Goal: Task Accomplishment & Management: Manage account settings

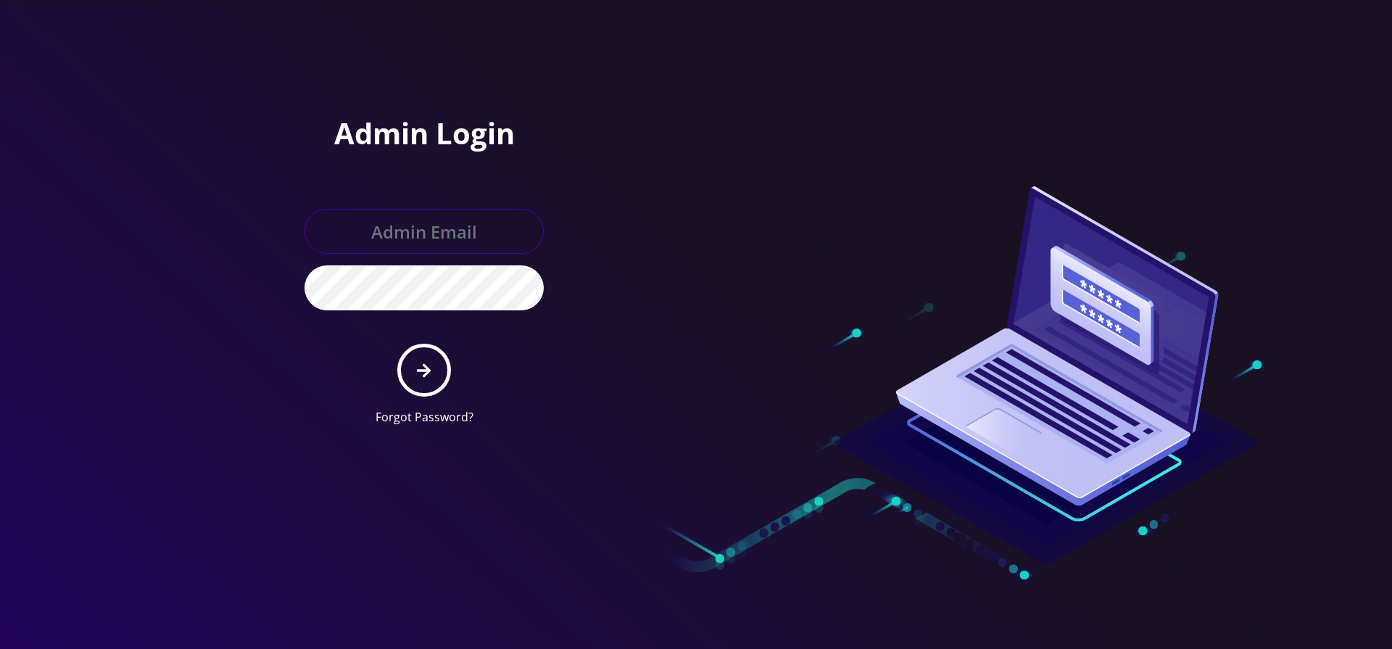
paste input "[EMAIL_ADDRESS][DOMAIN_NAME]"
type input "[EMAIL_ADDRESS][DOMAIN_NAME]"
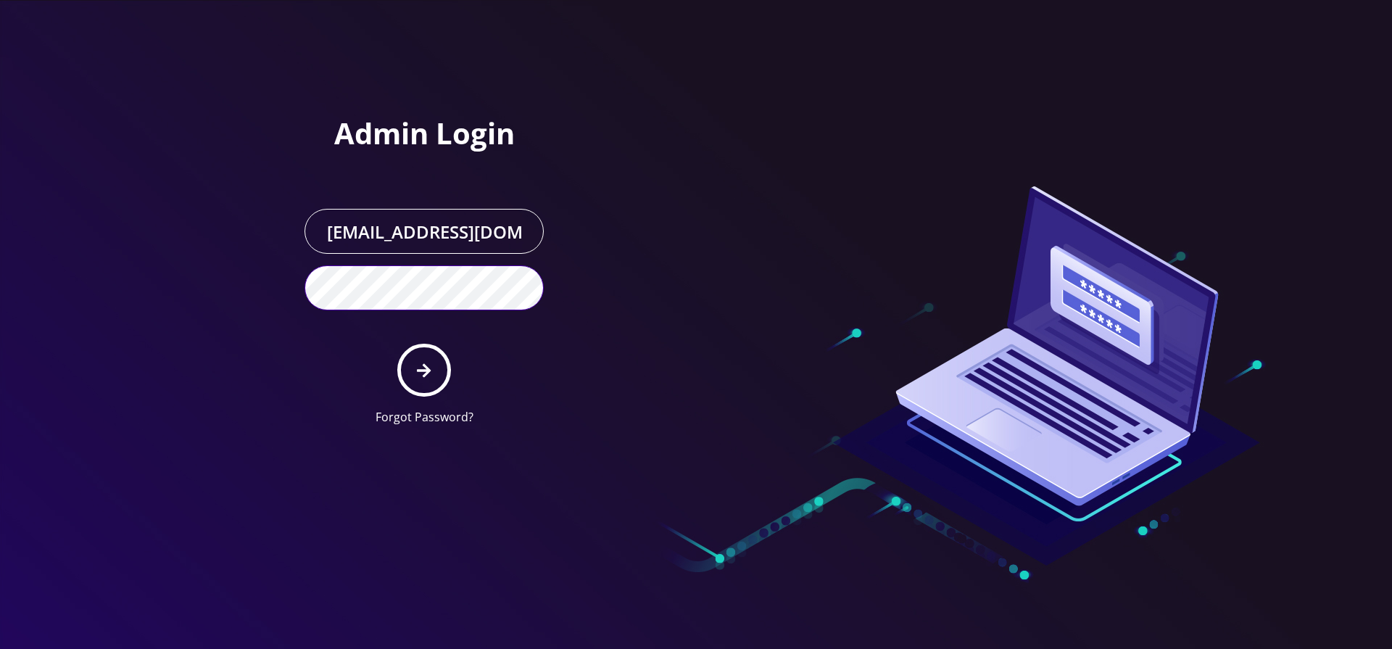
click at [397, 344] on button "submit" at bounding box center [423, 370] width 53 height 53
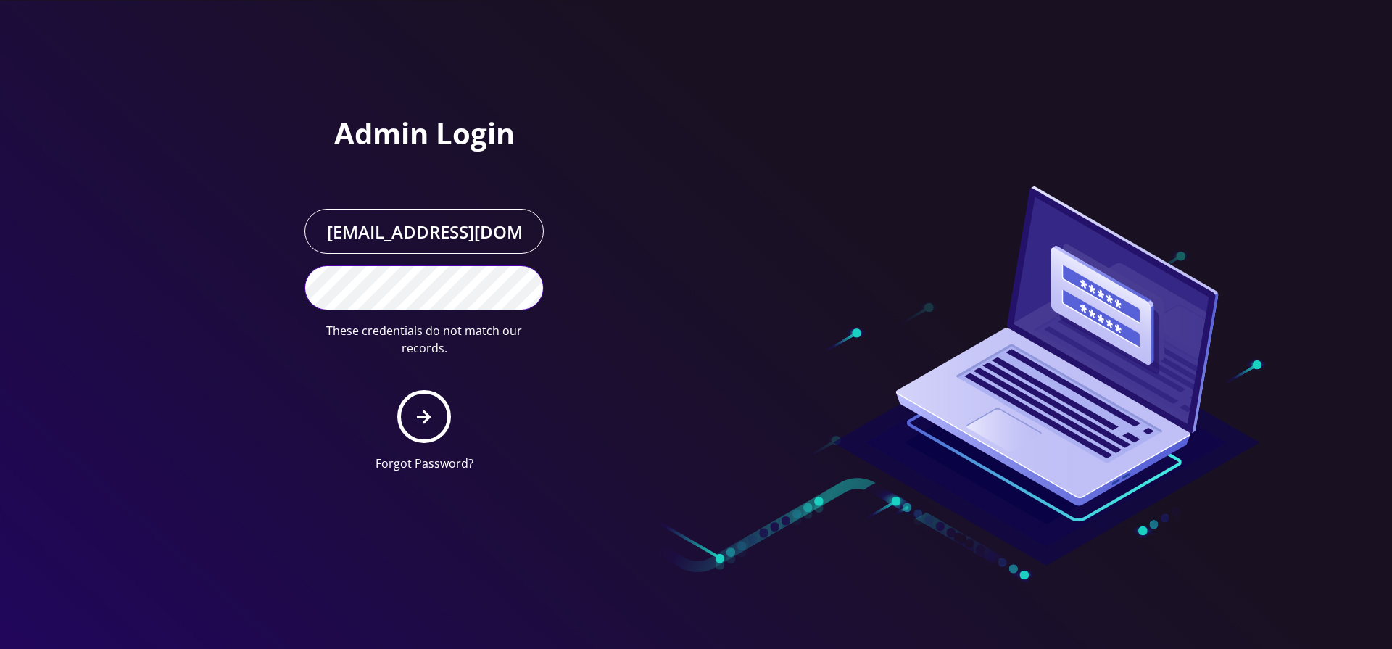
click at [397, 390] on button "submit" at bounding box center [423, 416] width 53 height 53
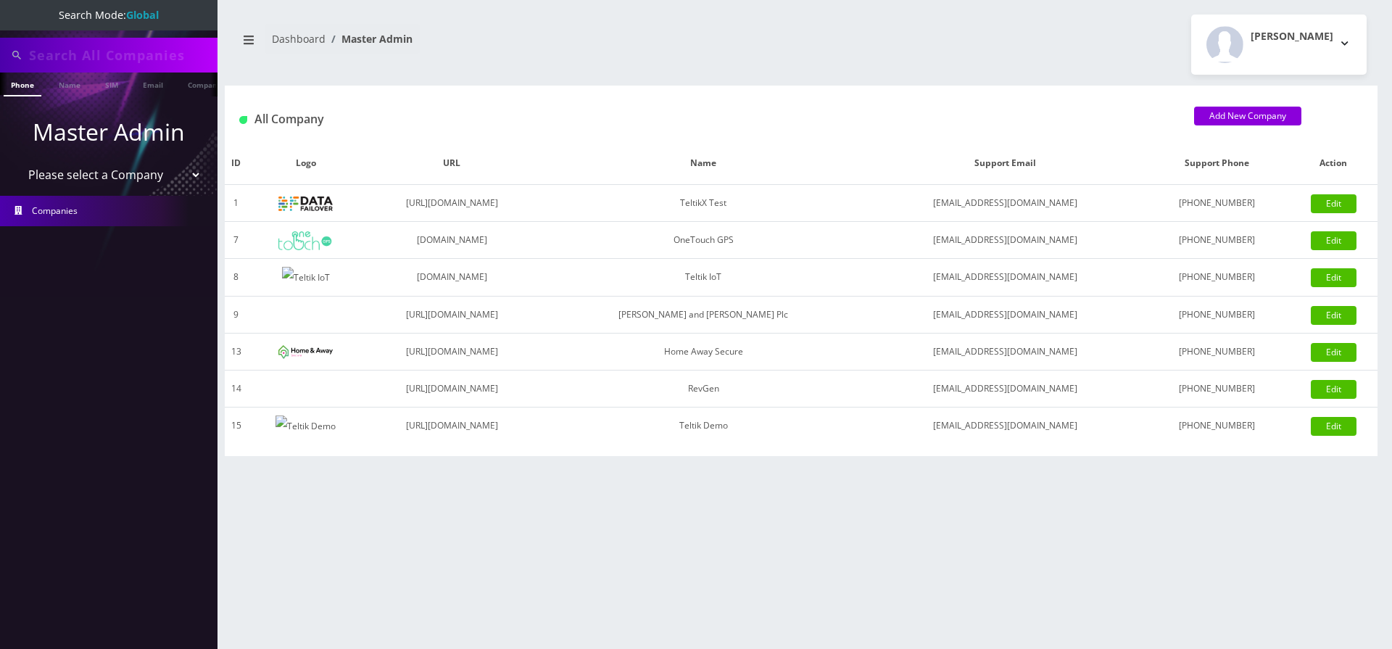
select select "1"
click at [17, 161] on select "Please select a Company TeltikX Test OneTouch GPS Teltik IoT Hale and Serrano P…" at bounding box center [109, 175] width 185 height 28
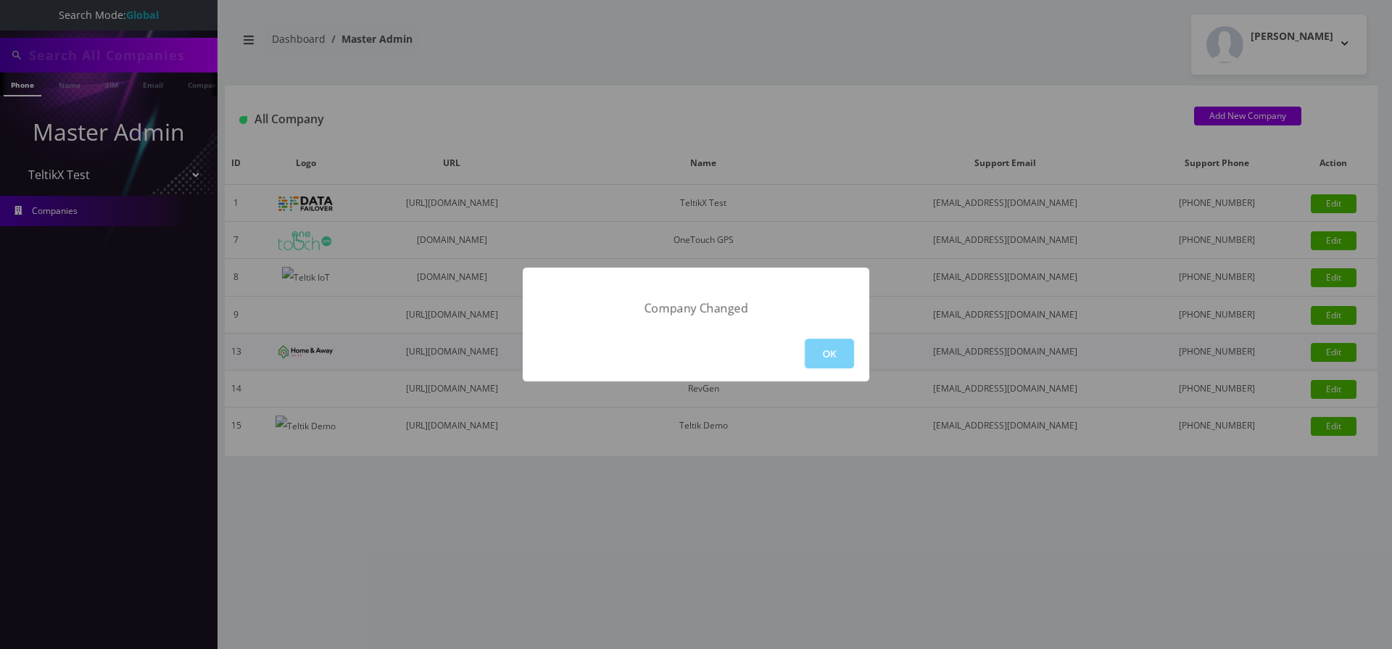
click at [816, 347] on button "OK" at bounding box center [829, 354] width 49 height 30
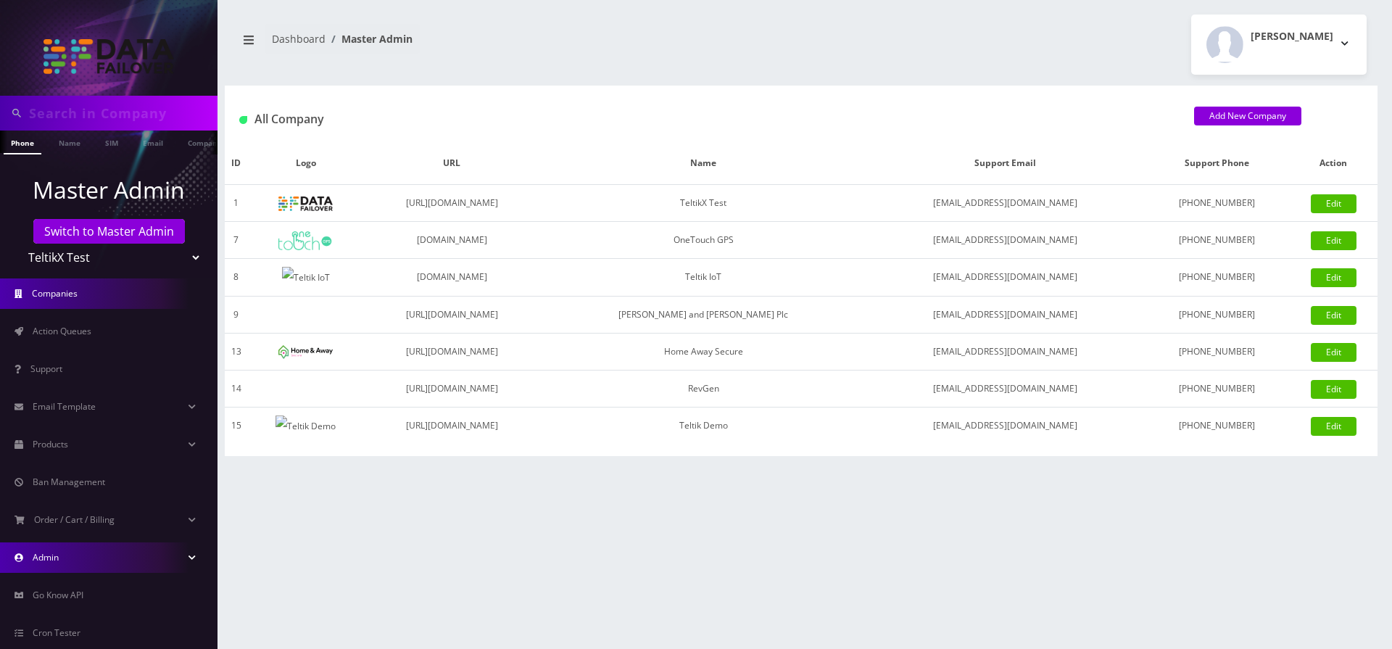
click at [102, 550] on link "Admin" at bounding box center [109, 557] width 218 height 30
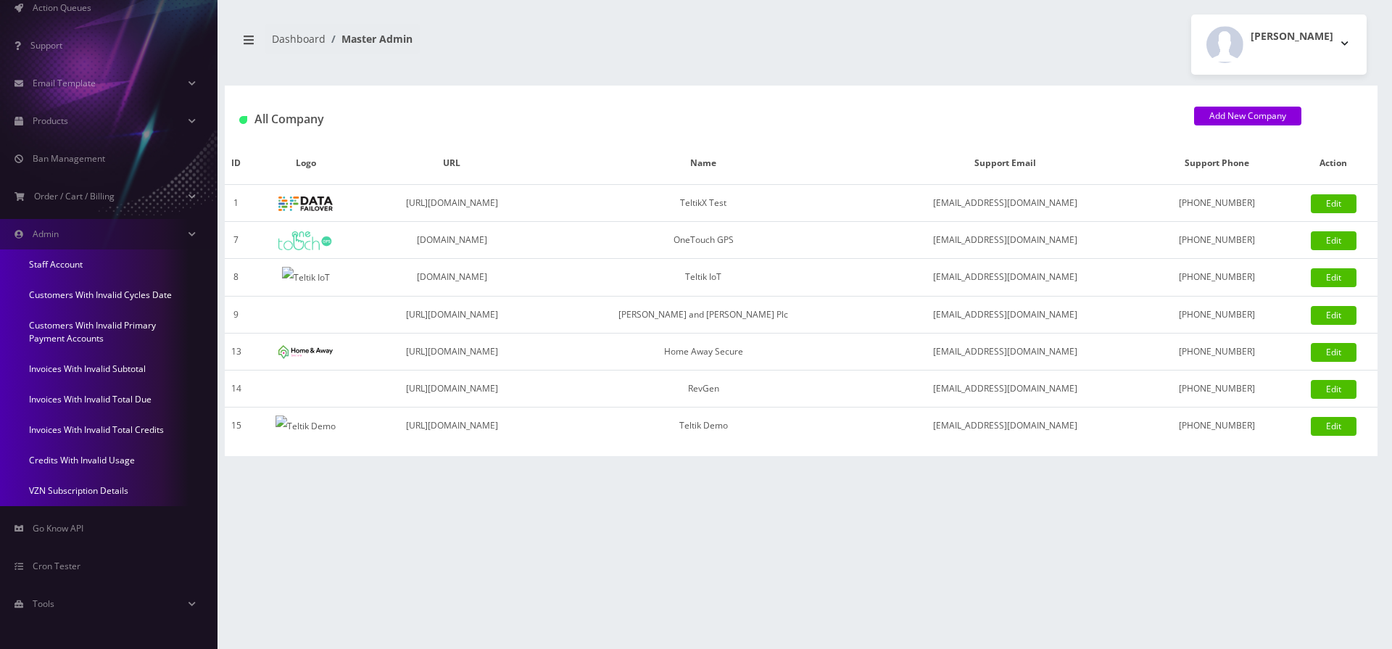
click at [87, 463] on link "Credits With Invalid Usage" at bounding box center [109, 460] width 218 height 30
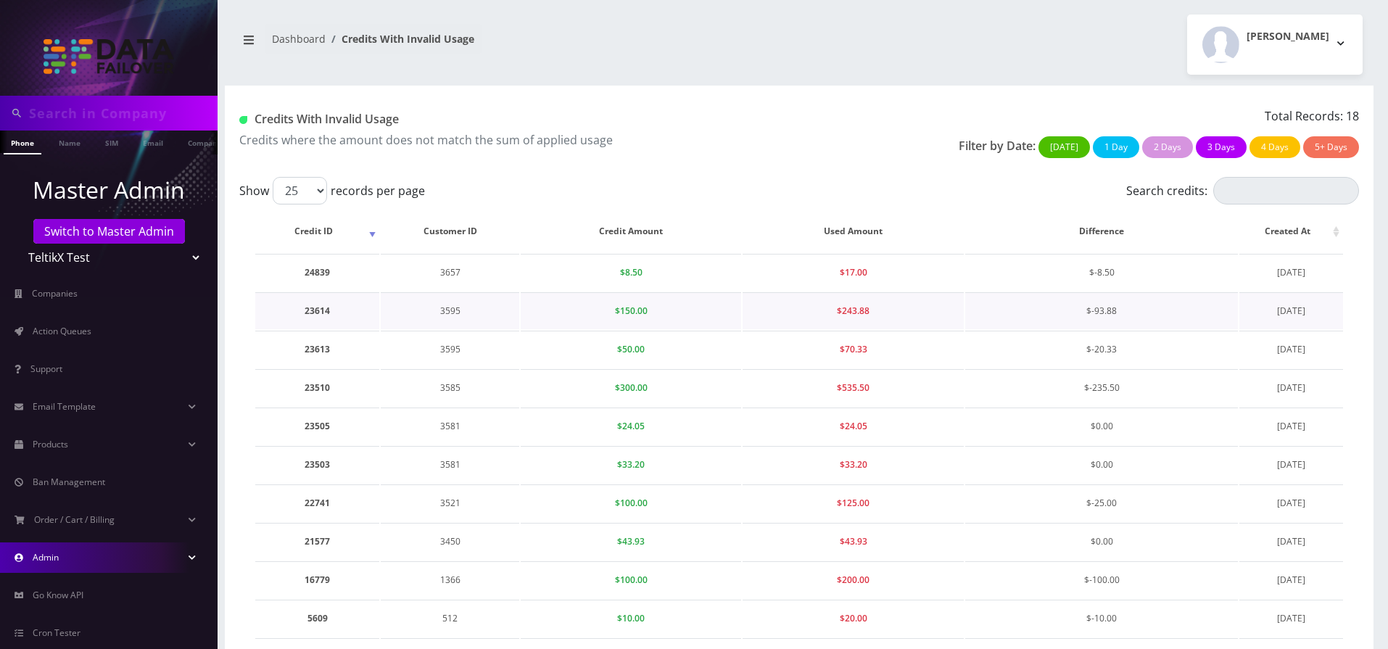
click at [453, 314] on td "3595" at bounding box center [450, 310] width 138 height 37
copy td "3595"
click at [115, 227] on link "Switch to Master Admin" at bounding box center [109, 231] width 152 height 25
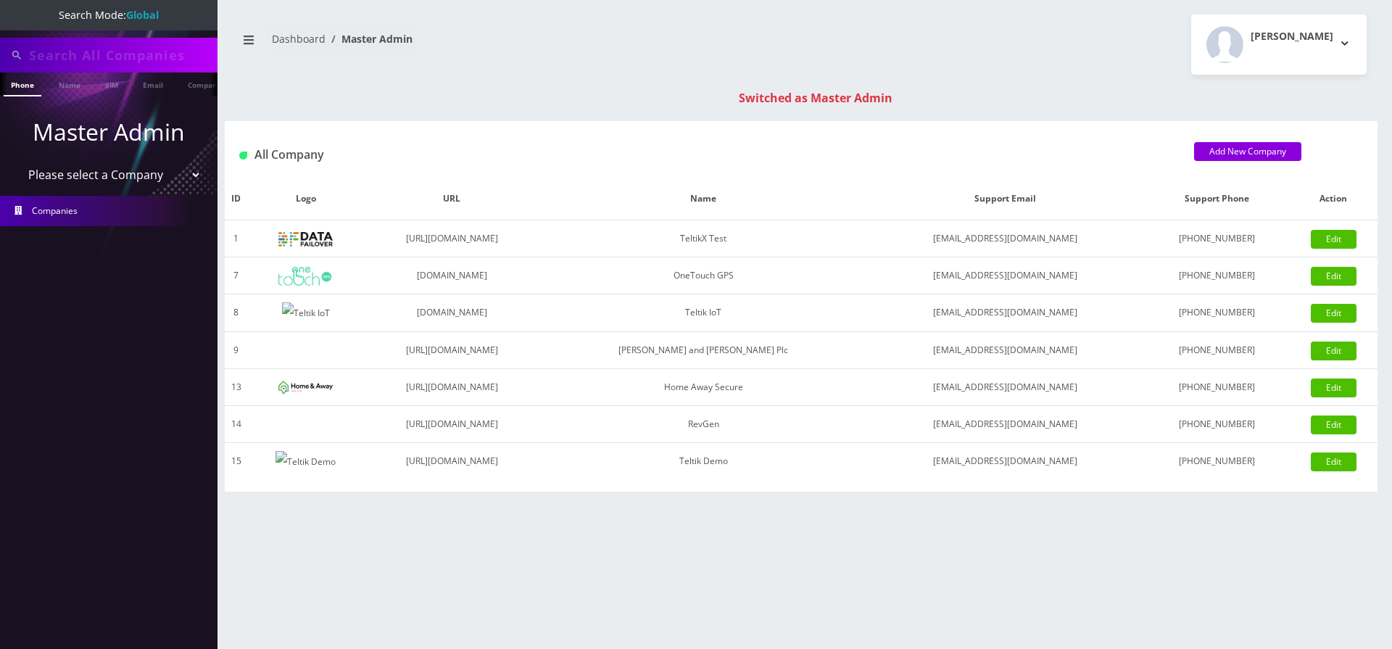
click at [46, 54] on input "text" at bounding box center [121, 55] width 185 height 28
paste input "3595"
type input "3595"
drag, startPoint x: 184, startPoint y: 88, endPoint x: 183, endPoint y: 105, distance: 17.4
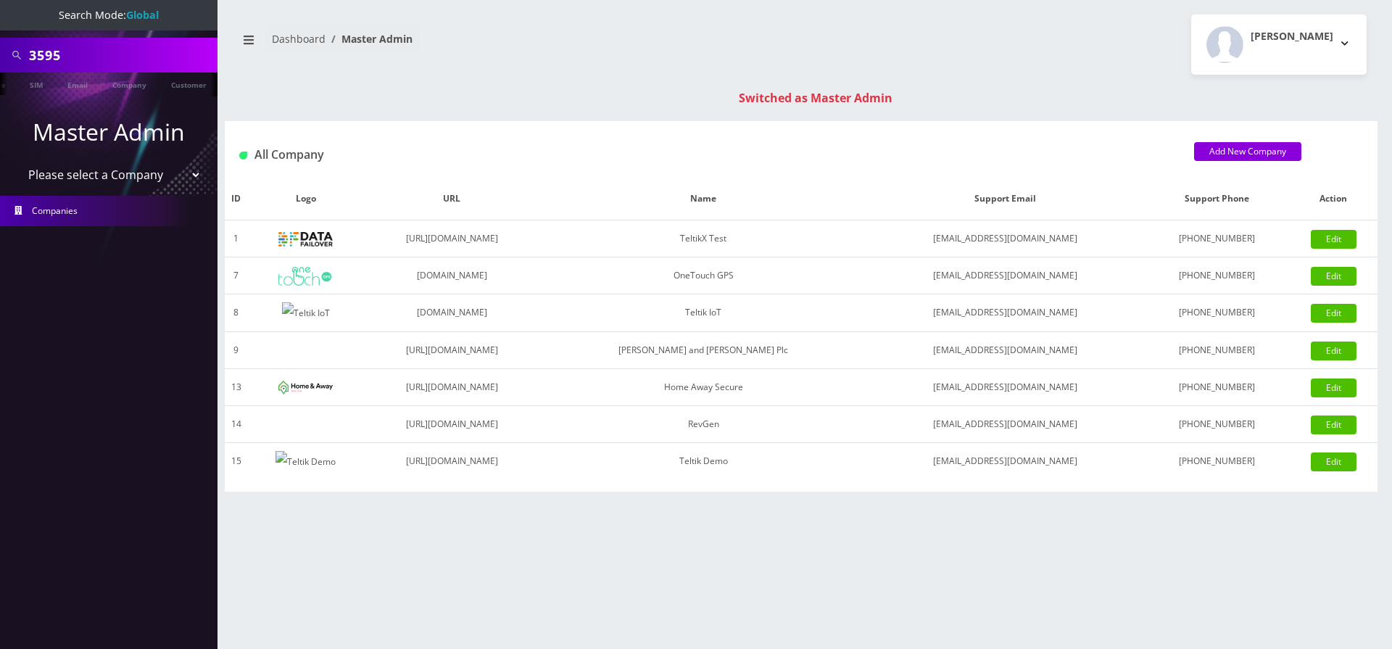
click at [184, 88] on link "Customer" at bounding box center [189, 84] width 50 height 22
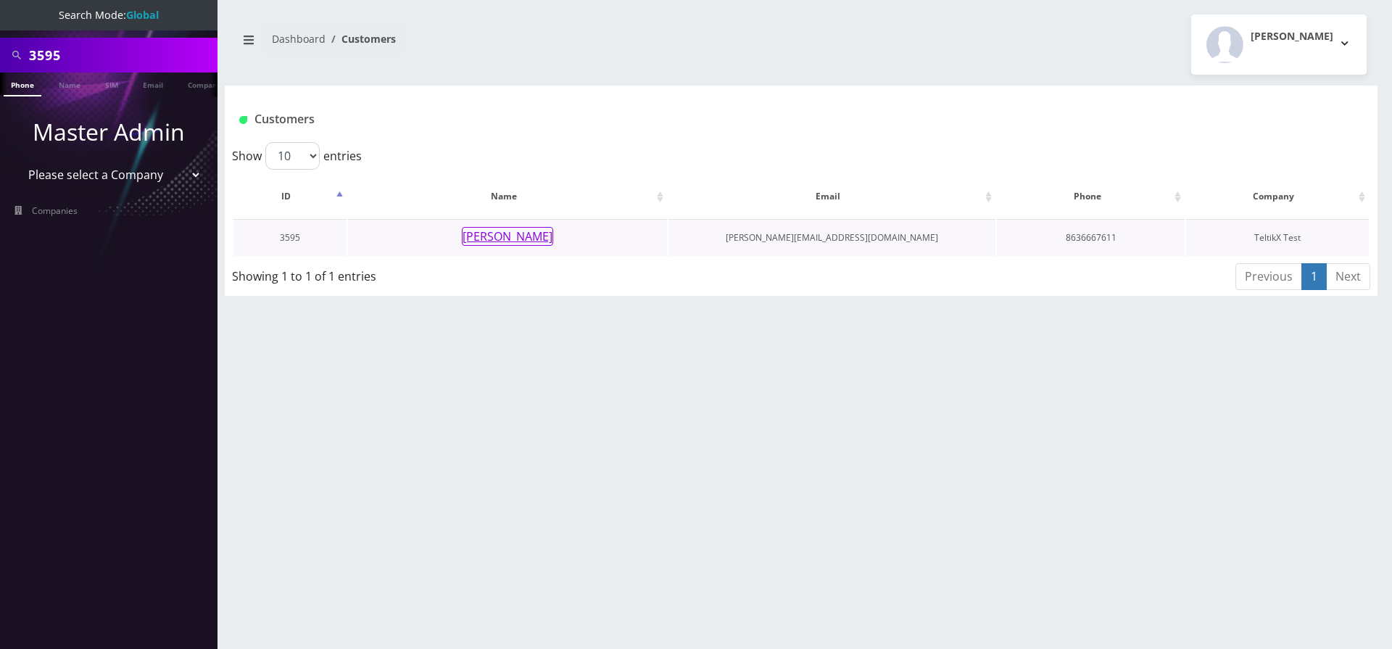
click at [491, 230] on button "Shlomo Ginsburg" at bounding box center [507, 236] width 91 height 19
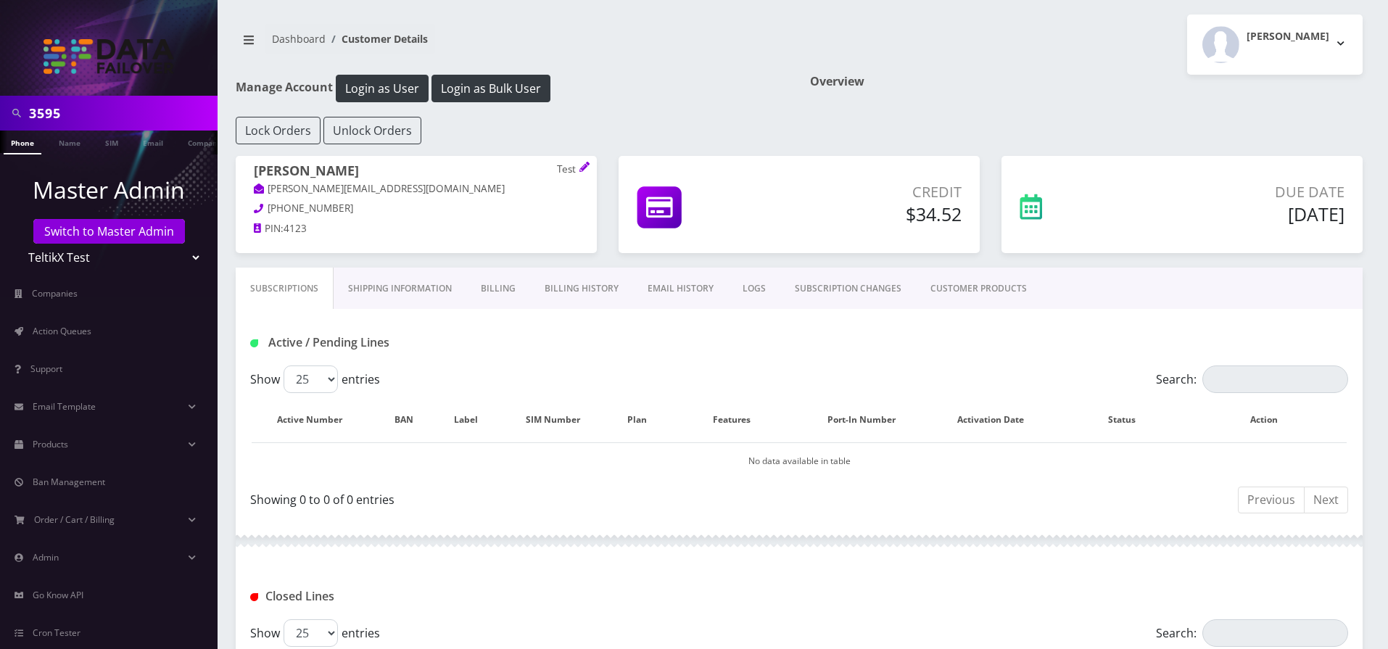
click at [577, 287] on link "Billing History" at bounding box center [581, 289] width 103 height 42
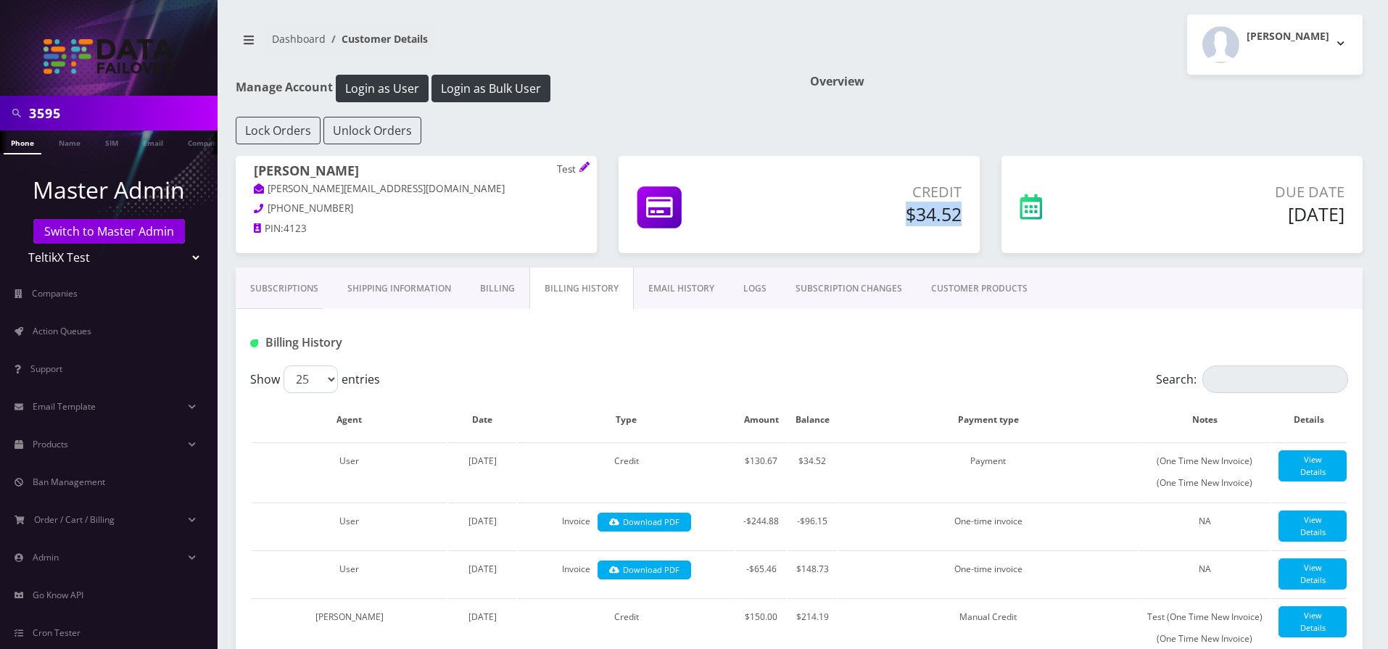
drag, startPoint x: 905, startPoint y: 214, endPoint x: 961, endPoint y: 219, distance: 56.1
click at [961, 219] on h5 "$34.52" at bounding box center [871, 214] width 181 height 22
drag, startPoint x: 902, startPoint y: 207, endPoint x: 959, endPoint y: 228, distance: 61.0
click at [959, 228] on div "Credit $34.52" at bounding box center [871, 205] width 202 height 49
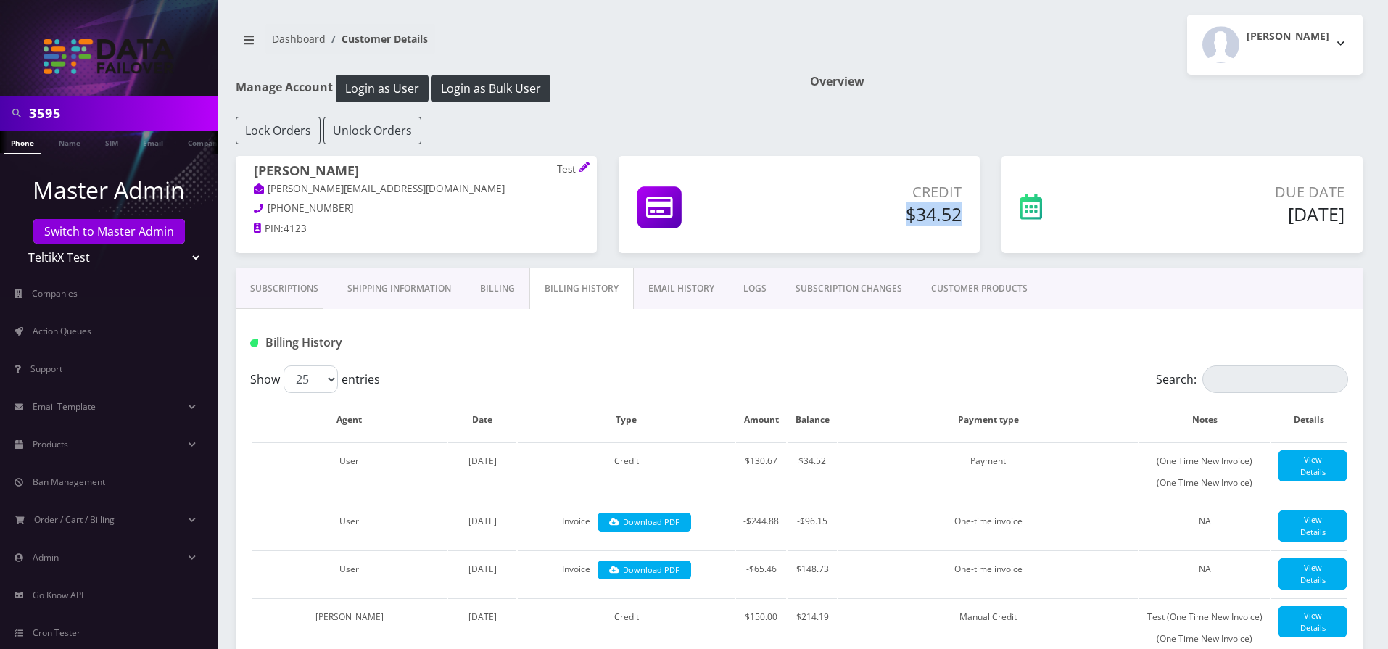
click at [959, 227] on div "Credit $34.52" at bounding box center [871, 205] width 202 height 49
click at [395, 497] on td "User" at bounding box center [349, 471] width 195 height 59
click at [623, 464] on td "Credit" at bounding box center [626, 471] width 217 height 59
click at [624, 466] on td "Credit" at bounding box center [626, 471] width 217 height 59
click at [553, 387] on div "Show 25 50 100 250 500 entries" at bounding box center [662, 379] width 824 height 28
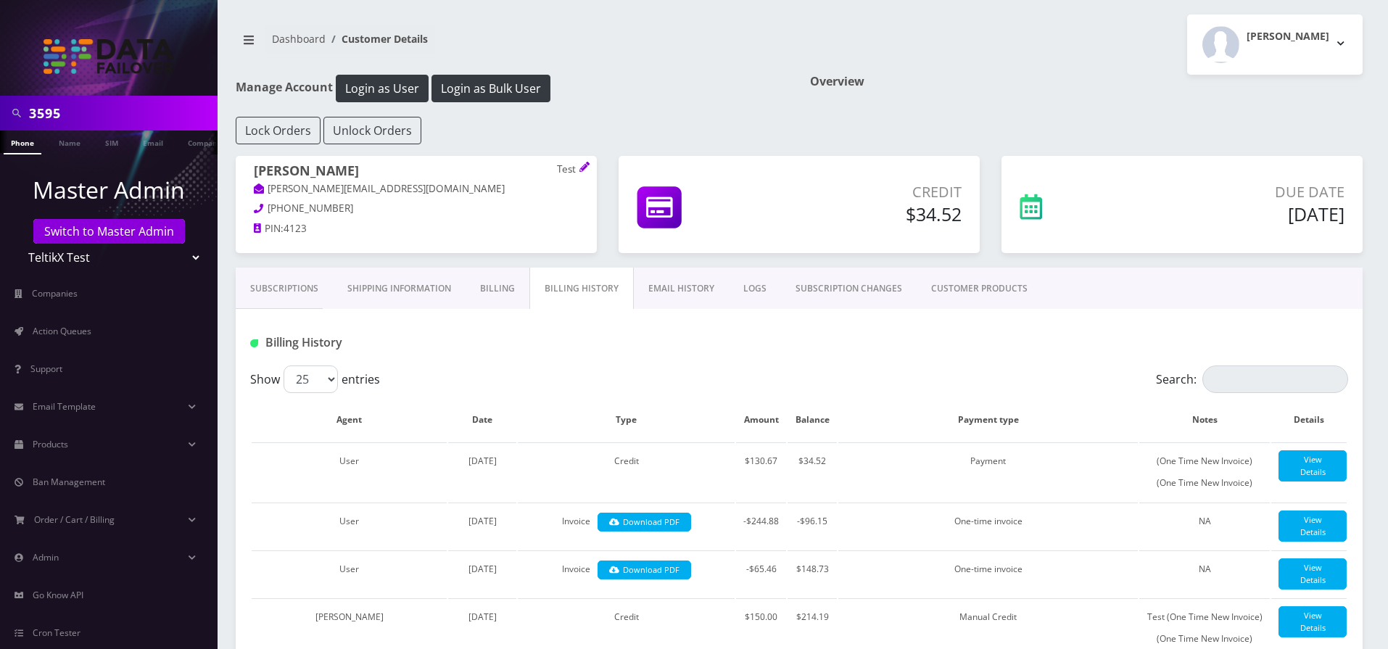
drag, startPoint x: 811, startPoint y: 292, endPoint x: 764, endPoint y: 371, distance: 92.7
click at [811, 292] on link "SUBSCRIPTION CHANGES" at bounding box center [849, 289] width 136 height 42
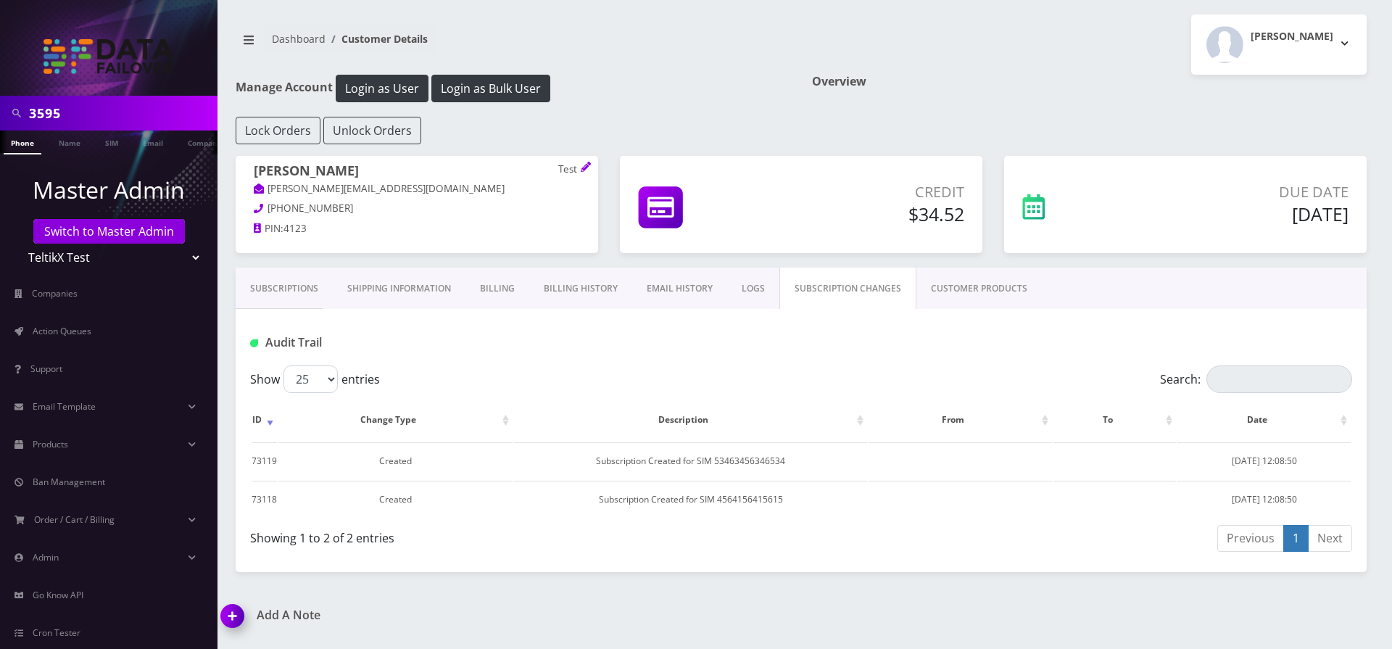
click at [936, 294] on link "CUSTOMER PRODUCTS" at bounding box center [979, 289] width 125 height 42
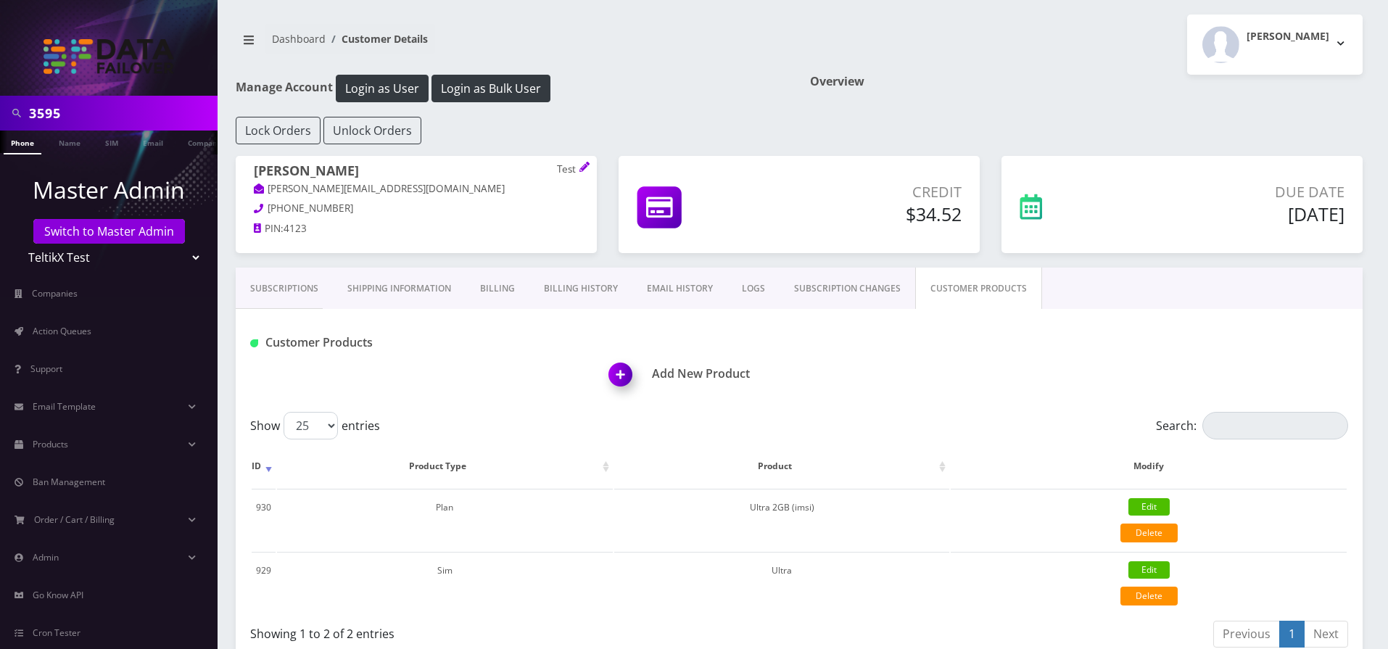
click at [843, 292] on link "SUBSCRIPTION CHANGES" at bounding box center [848, 289] width 136 height 42
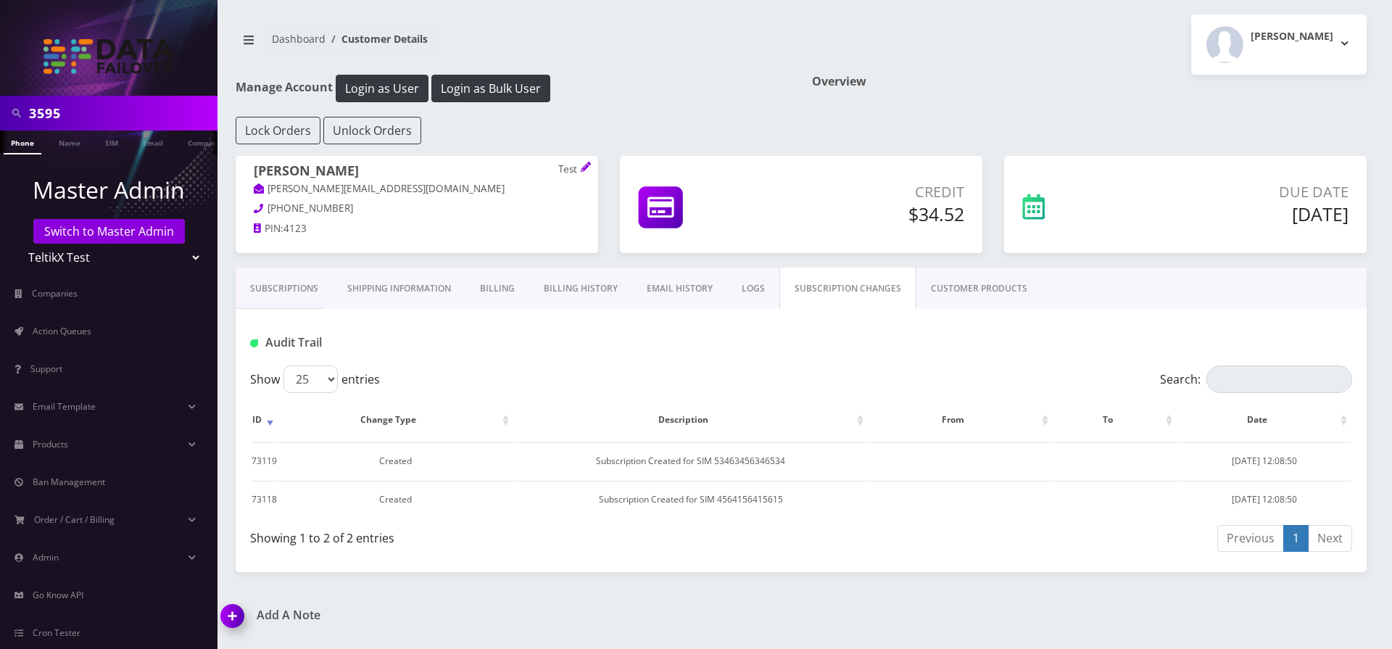
click at [314, 291] on link "Subscriptions" at bounding box center [284, 289] width 97 height 42
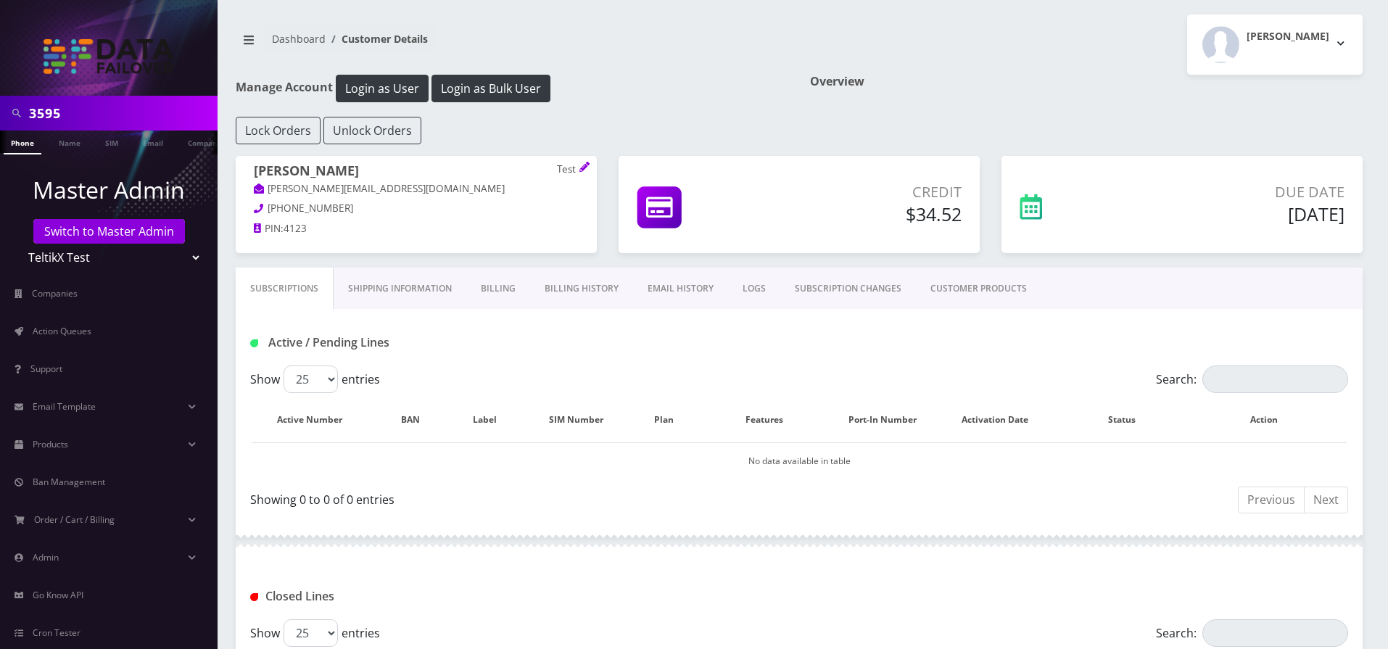
click at [398, 300] on link "Shipping Information" at bounding box center [400, 289] width 133 height 42
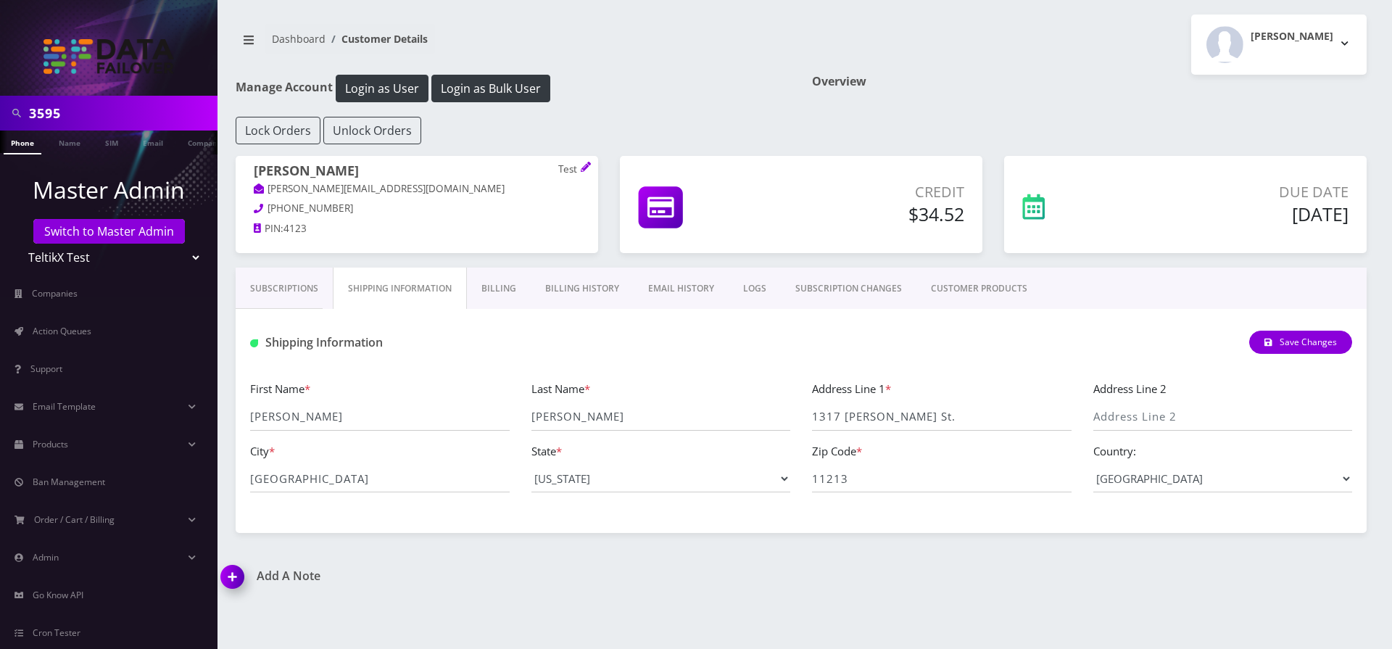
click at [492, 296] on link "Billing" at bounding box center [499, 289] width 64 height 42
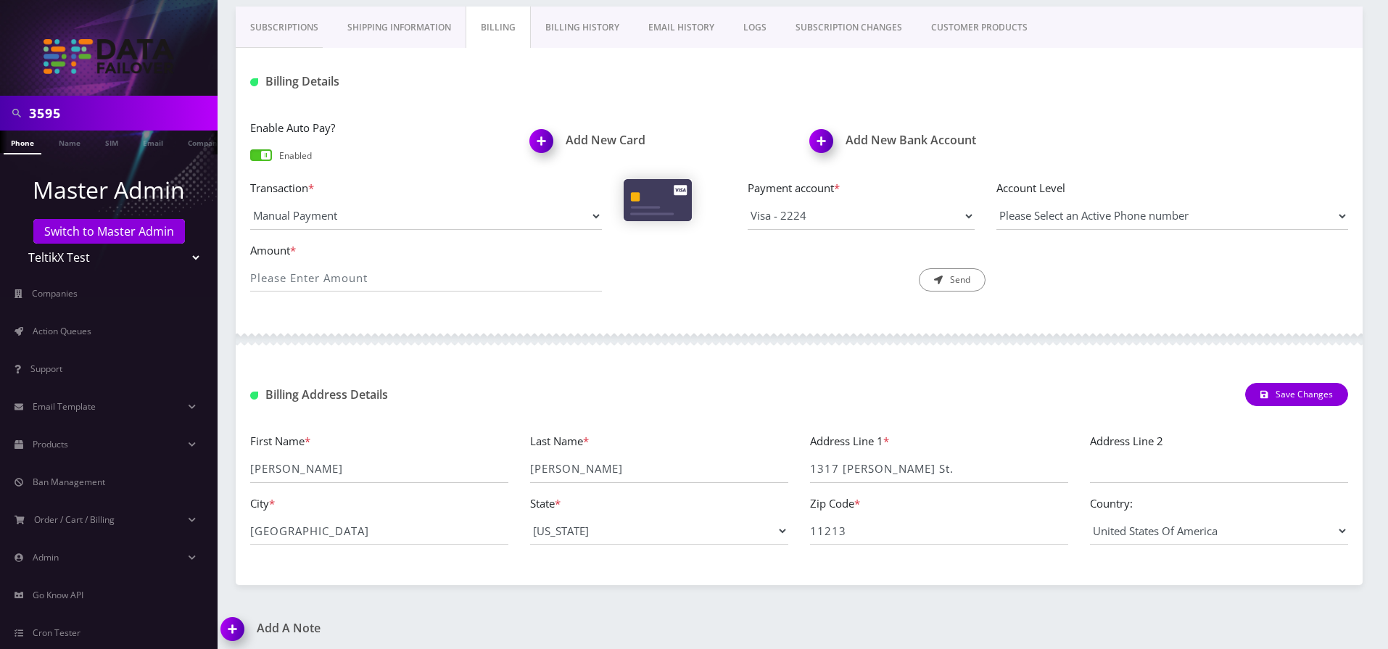
scroll to position [87, 0]
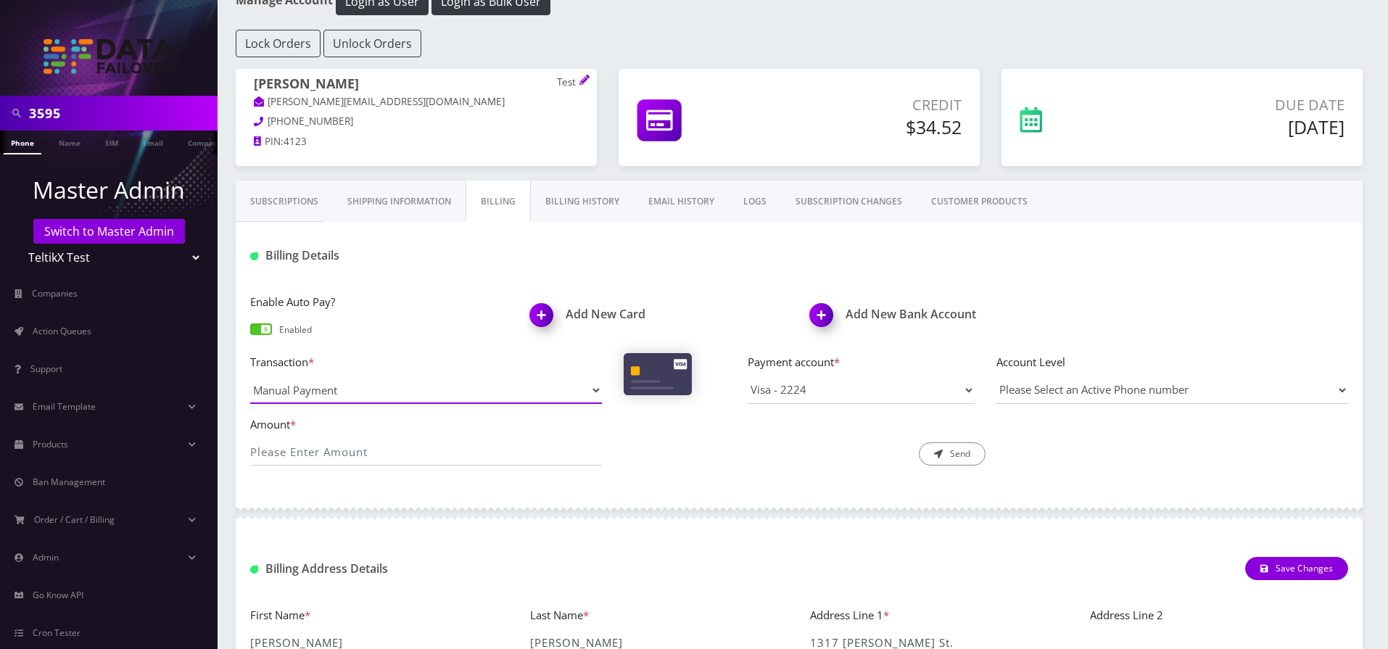
click at [445, 268] on div "Billing Details Enable Auto Pay? Enabled Add New Card Add New Bank Account Tran…" at bounding box center [799, 483] width 1127 height 523
click at [706, 433] on div "Description * Send" at bounding box center [799, 441] width 373 height 51
click at [565, 189] on link "Billing History" at bounding box center [582, 202] width 103 height 42
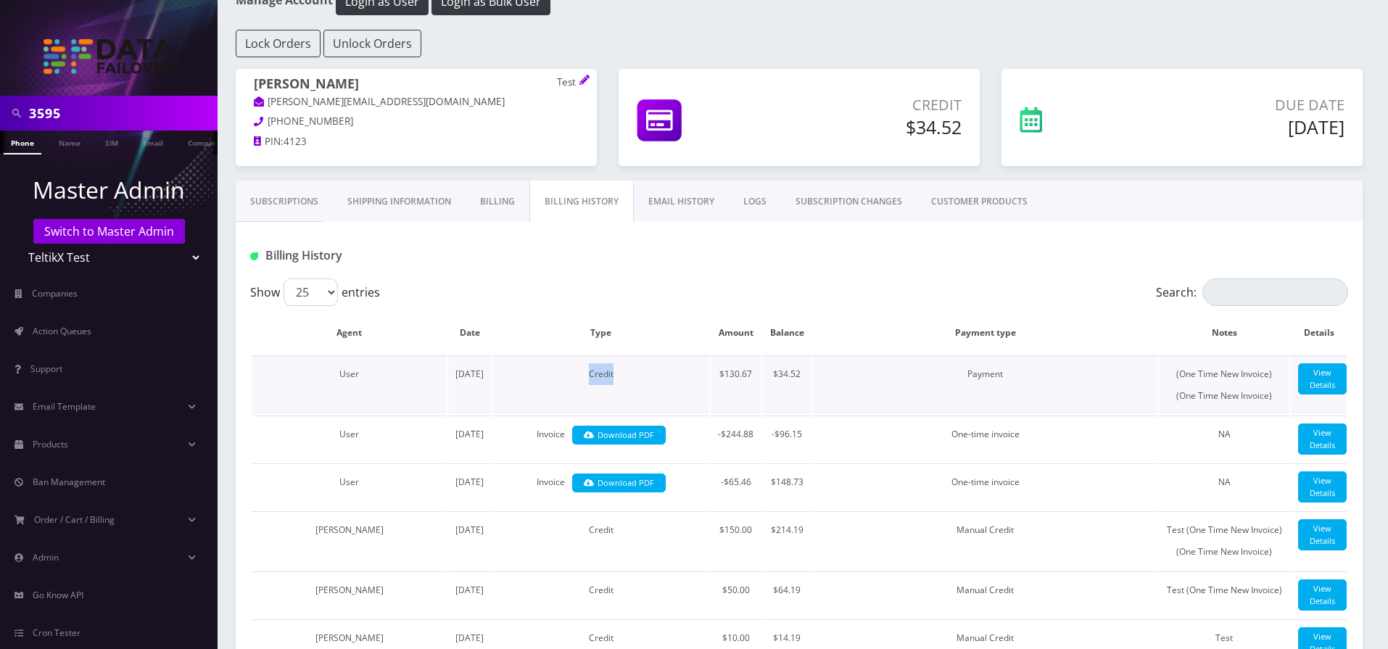
drag, startPoint x: 578, startPoint y: 372, endPoint x: 617, endPoint y: 371, distance: 39.2
click at [617, 371] on td "Credit" at bounding box center [600, 384] width 217 height 59
drag, startPoint x: 709, startPoint y: 376, endPoint x: 732, endPoint y: 376, distance: 22.5
click at [732, 376] on td "$130.67" at bounding box center [736, 384] width 50 height 59
click at [715, 372] on td "$130.67" at bounding box center [736, 384] width 50 height 59
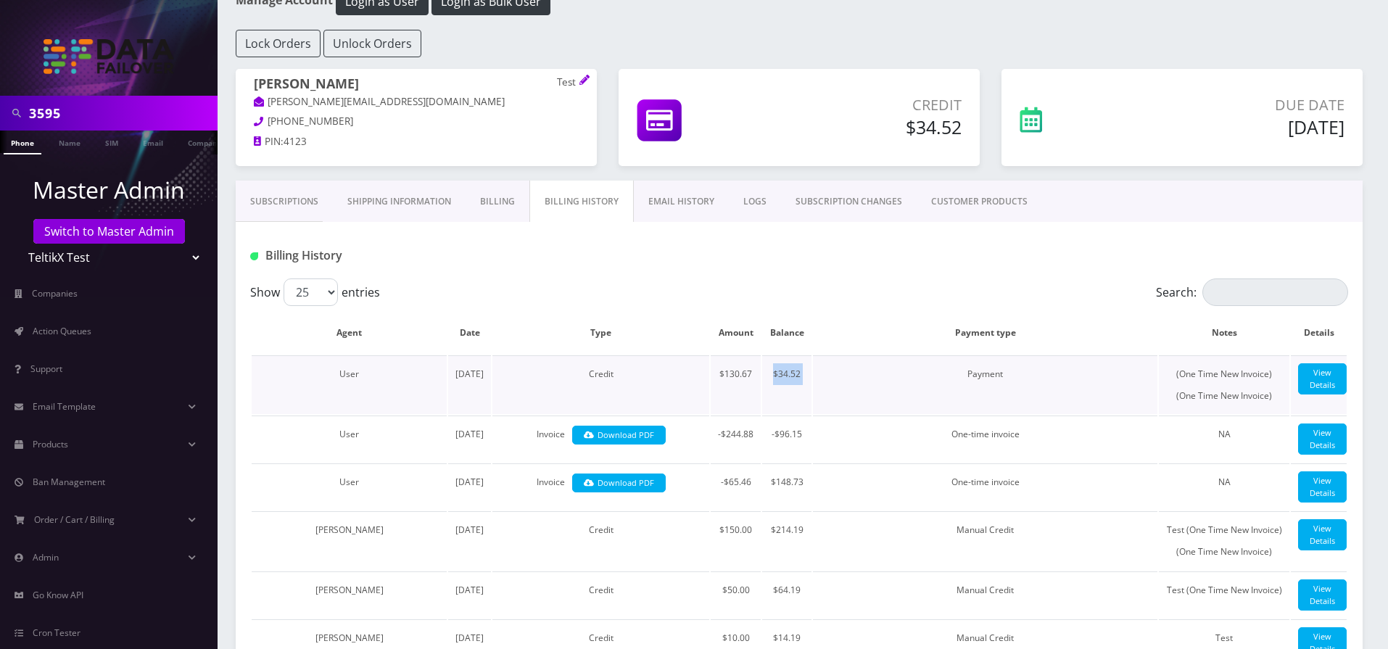
drag, startPoint x: 763, startPoint y: 375, endPoint x: 811, endPoint y: 376, distance: 48.6
click at [811, 376] on tr "User June 28, 2025 Credit $130.67 $34.52 Payment (One Time New Invoice) (One Ti…" at bounding box center [799, 384] width 1095 height 59
click at [813, 376] on td "Payment" at bounding box center [985, 384] width 344 height 59
click at [798, 381] on td "$34.52" at bounding box center [786, 384] width 49 height 59
click at [1312, 380] on link "View Details" at bounding box center [1322, 378] width 49 height 31
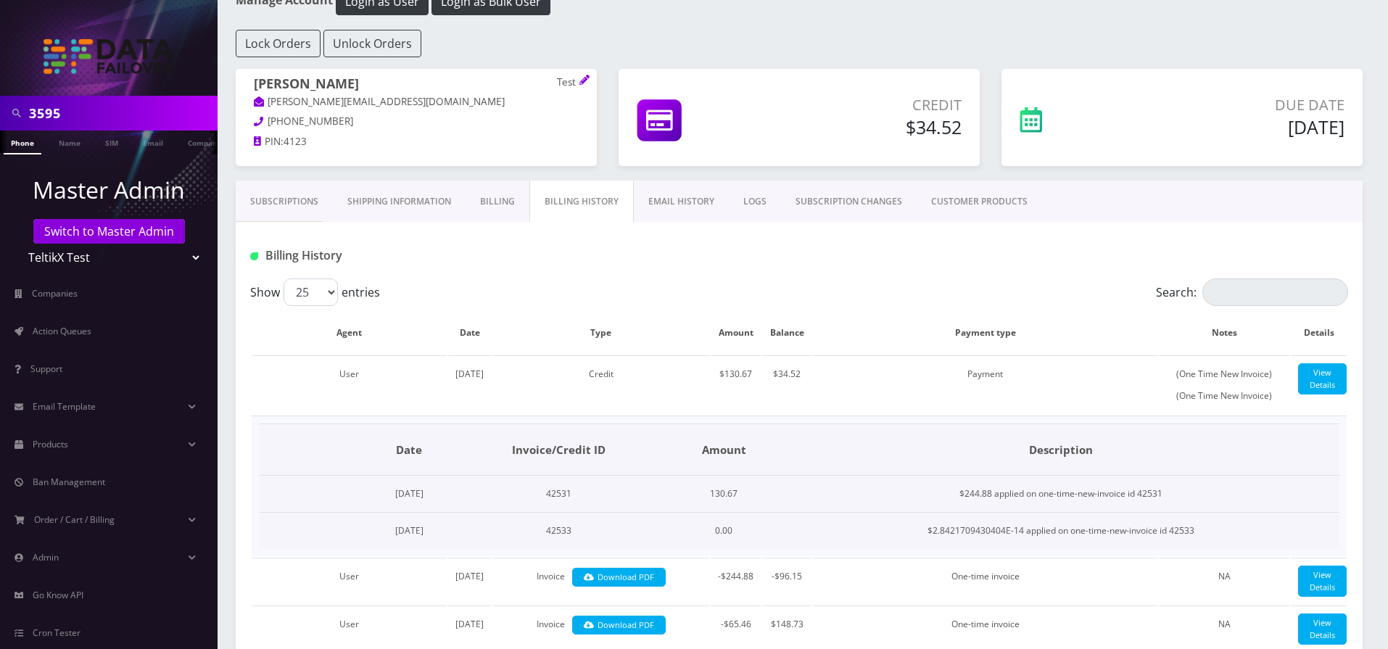
click at [598, 510] on td "42531" at bounding box center [559, 494] width 214 height 37
click at [598, 550] on td "42533" at bounding box center [559, 531] width 214 height 37
click at [756, 513] on td "130.67" at bounding box center [724, 494] width 116 height 37
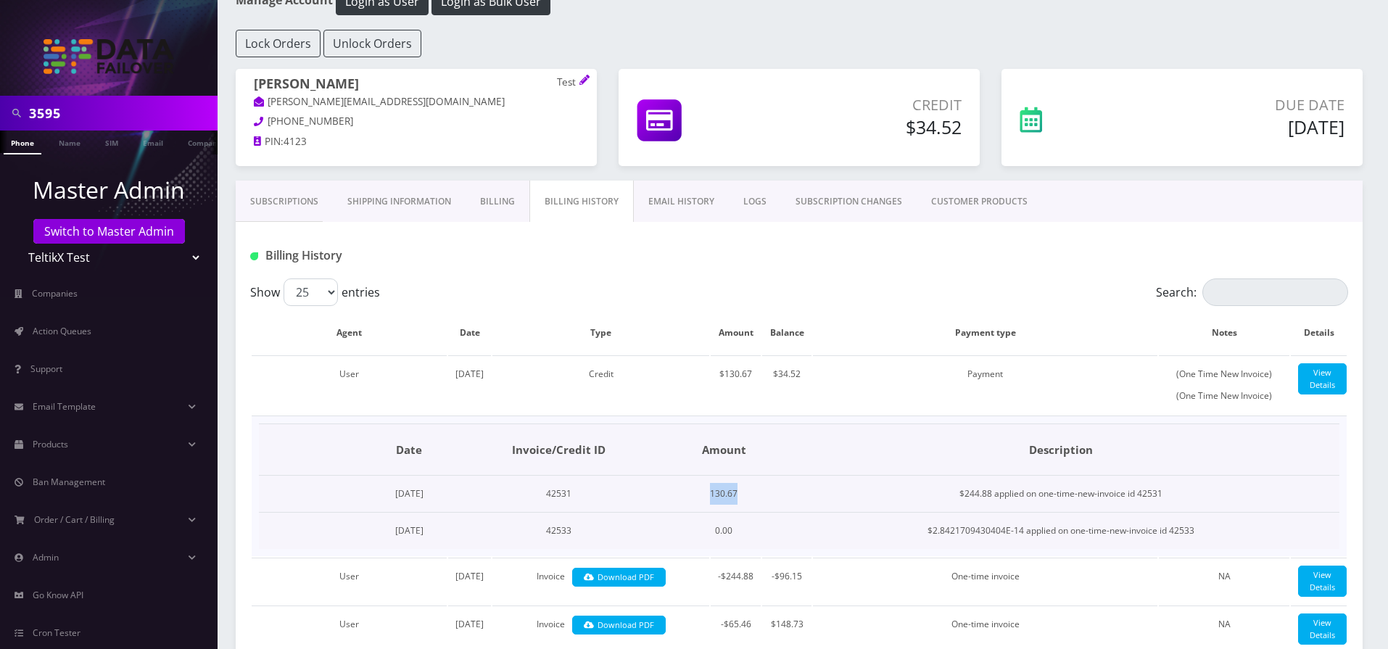
click at [756, 513] on td "130.67" at bounding box center [724, 494] width 116 height 37
click at [752, 550] on td "0.00" at bounding box center [724, 531] width 116 height 37
click at [769, 550] on td "0.00" at bounding box center [724, 531] width 116 height 37
click at [759, 513] on td "130.67" at bounding box center [724, 494] width 116 height 37
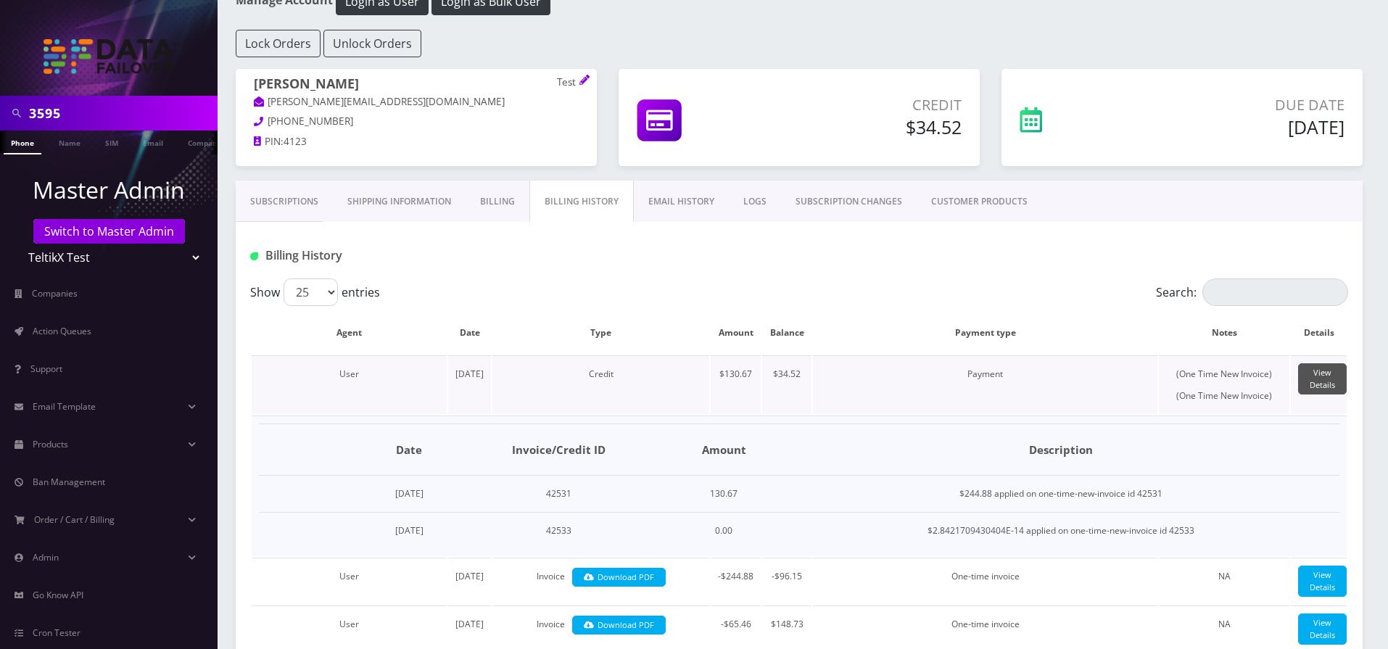
drag, startPoint x: 1328, startPoint y: 383, endPoint x: 1265, endPoint y: 390, distance: 63.5
click at [1326, 385] on link "View Details" at bounding box center [1322, 378] width 49 height 31
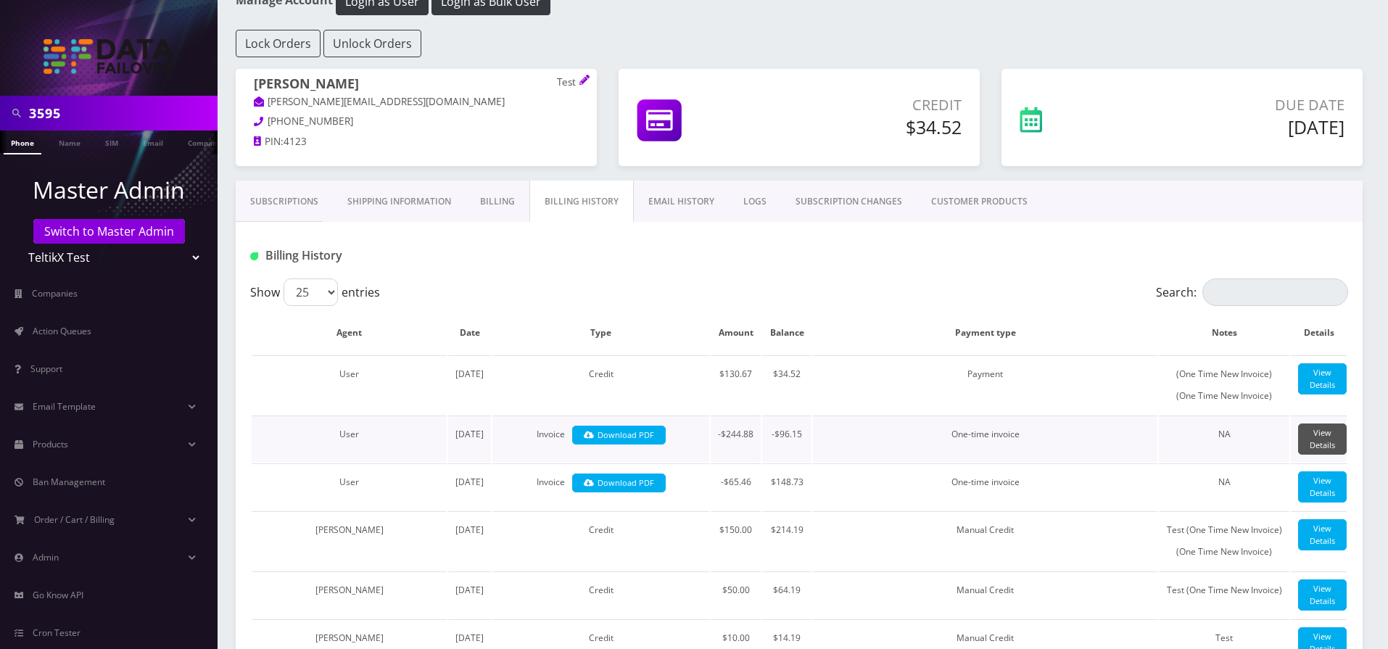
click at [1306, 455] on link "View Details" at bounding box center [1322, 439] width 49 height 31
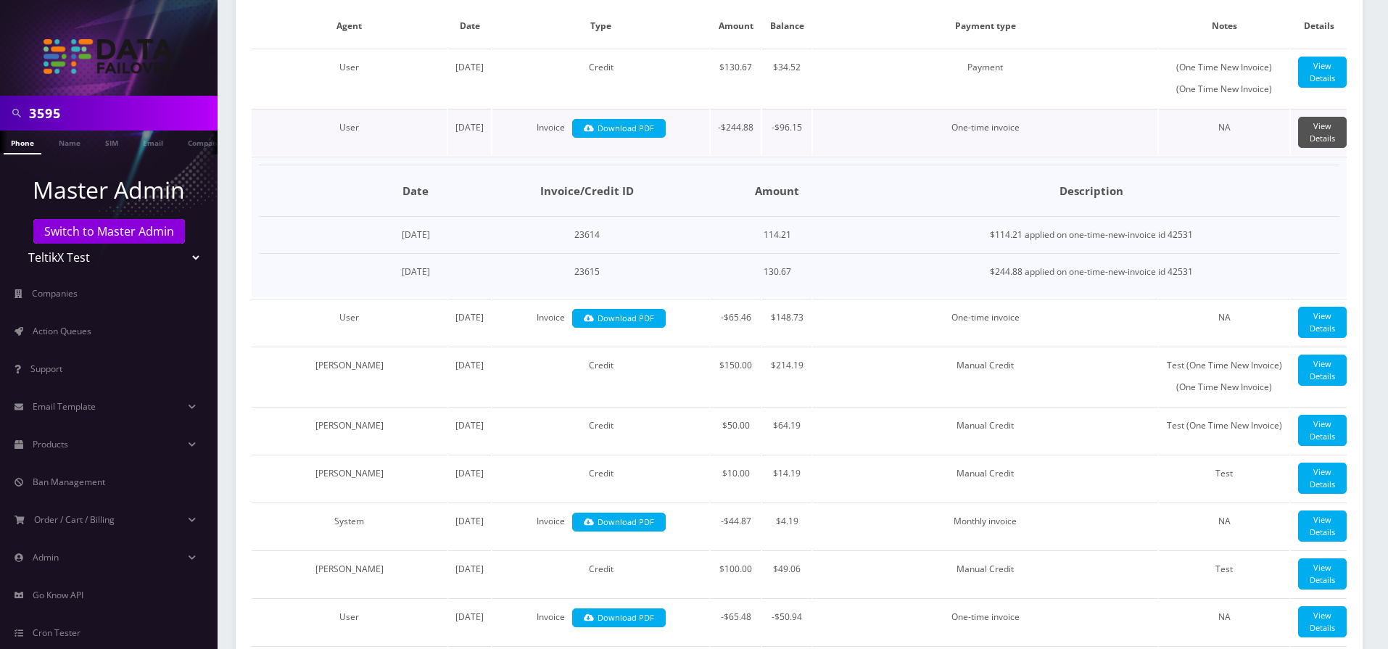
scroll to position [435, 0]
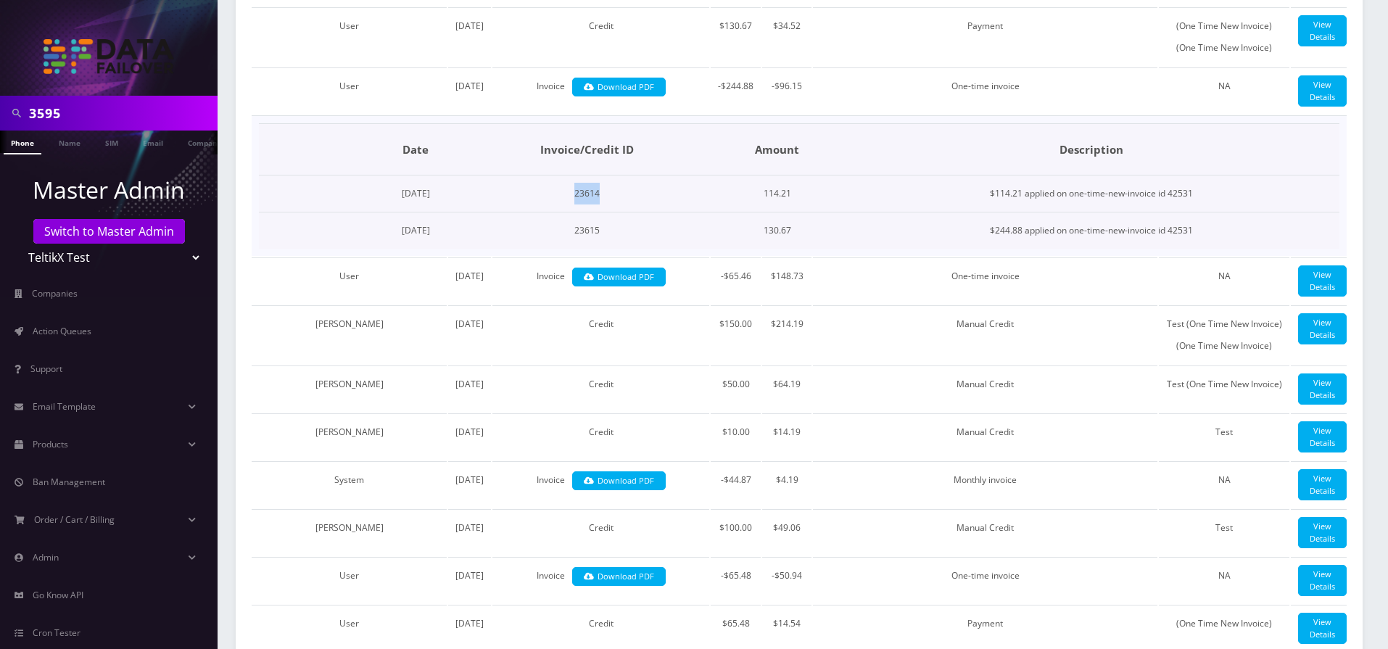
drag, startPoint x: 605, startPoint y: 253, endPoint x: 661, endPoint y: 253, distance: 55.8
click at [661, 212] on td "23614" at bounding box center [587, 193] width 246 height 37
drag, startPoint x: 635, startPoint y: 276, endPoint x: 668, endPoint y: 278, distance: 33.4
click at [668, 249] on td "23615" at bounding box center [587, 230] width 246 height 37
click at [806, 249] on td "130.67" at bounding box center [777, 230] width 133 height 37
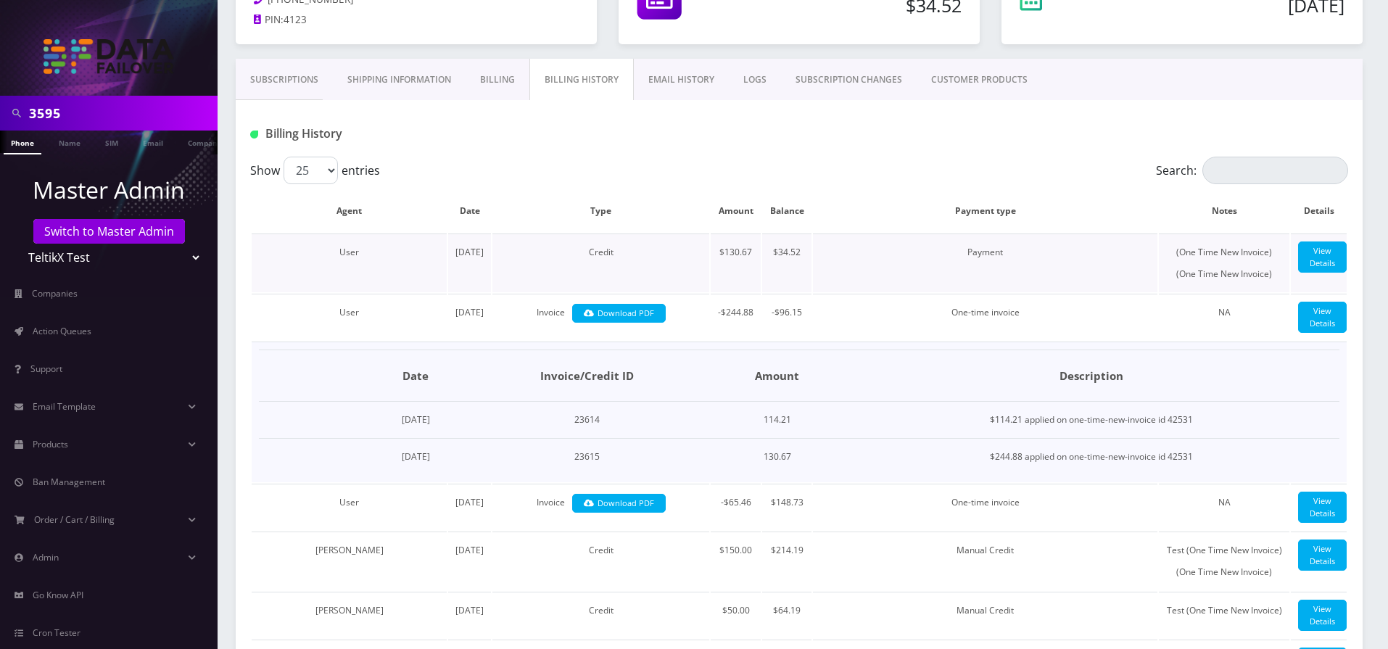
scroll to position [261, 0]
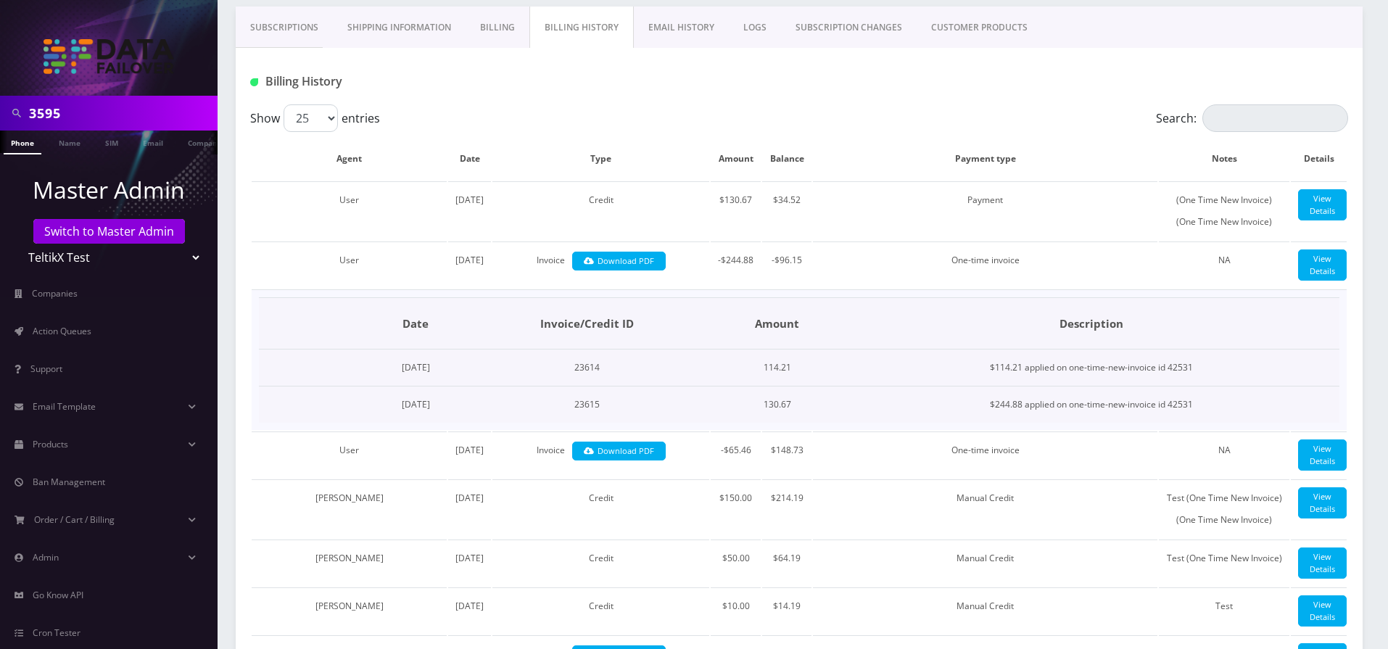
click at [627, 387] on td "23614" at bounding box center [587, 368] width 246 height 37
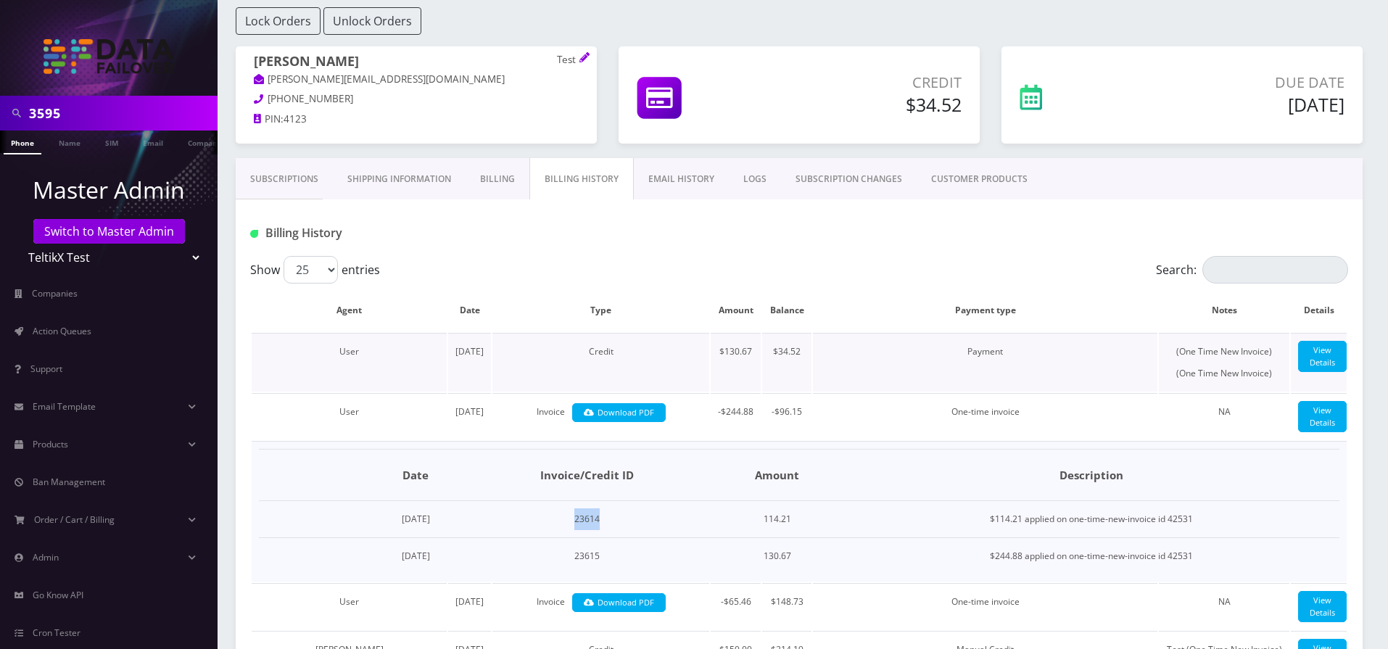
scroll to position [0, 0]
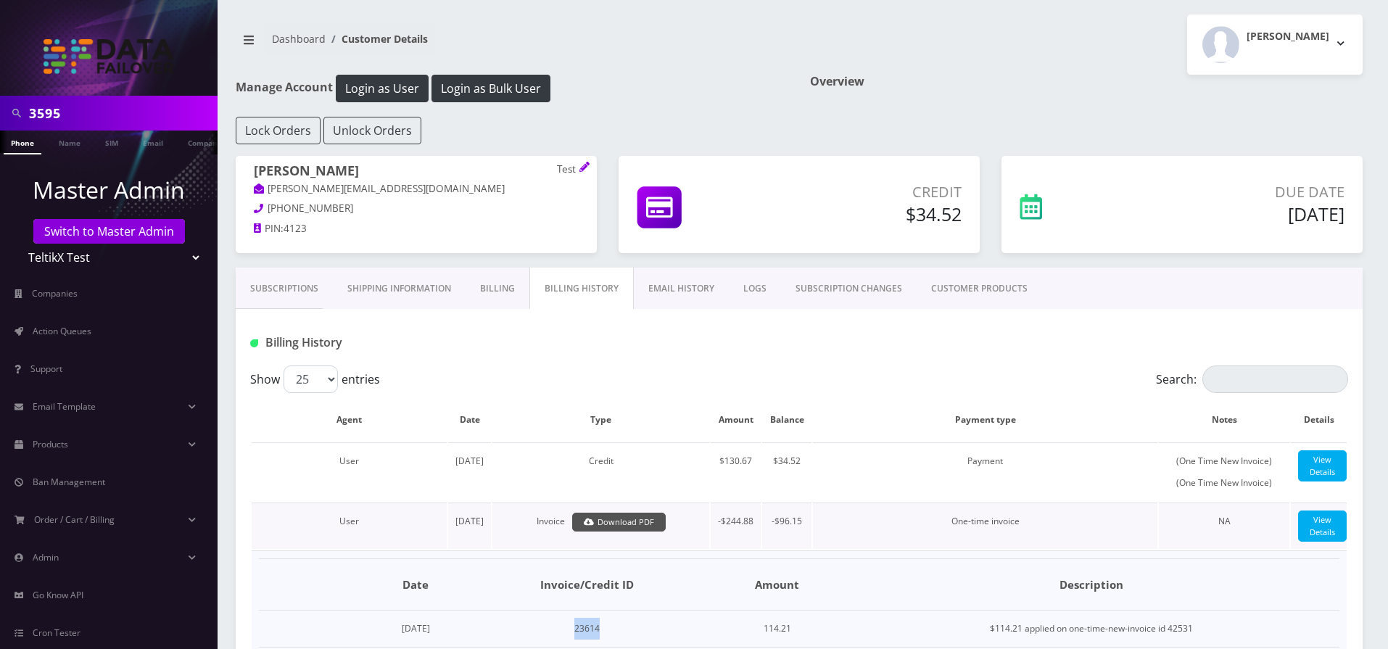
click at [600, 532] on link "Download PDF" at bounding box center [619, 523] width 94 height 20
click at [714, 351] on div at bounding box center [986, 343] width 746 height 24
